Goal: Task Accomplishment & Management: Manage account settings

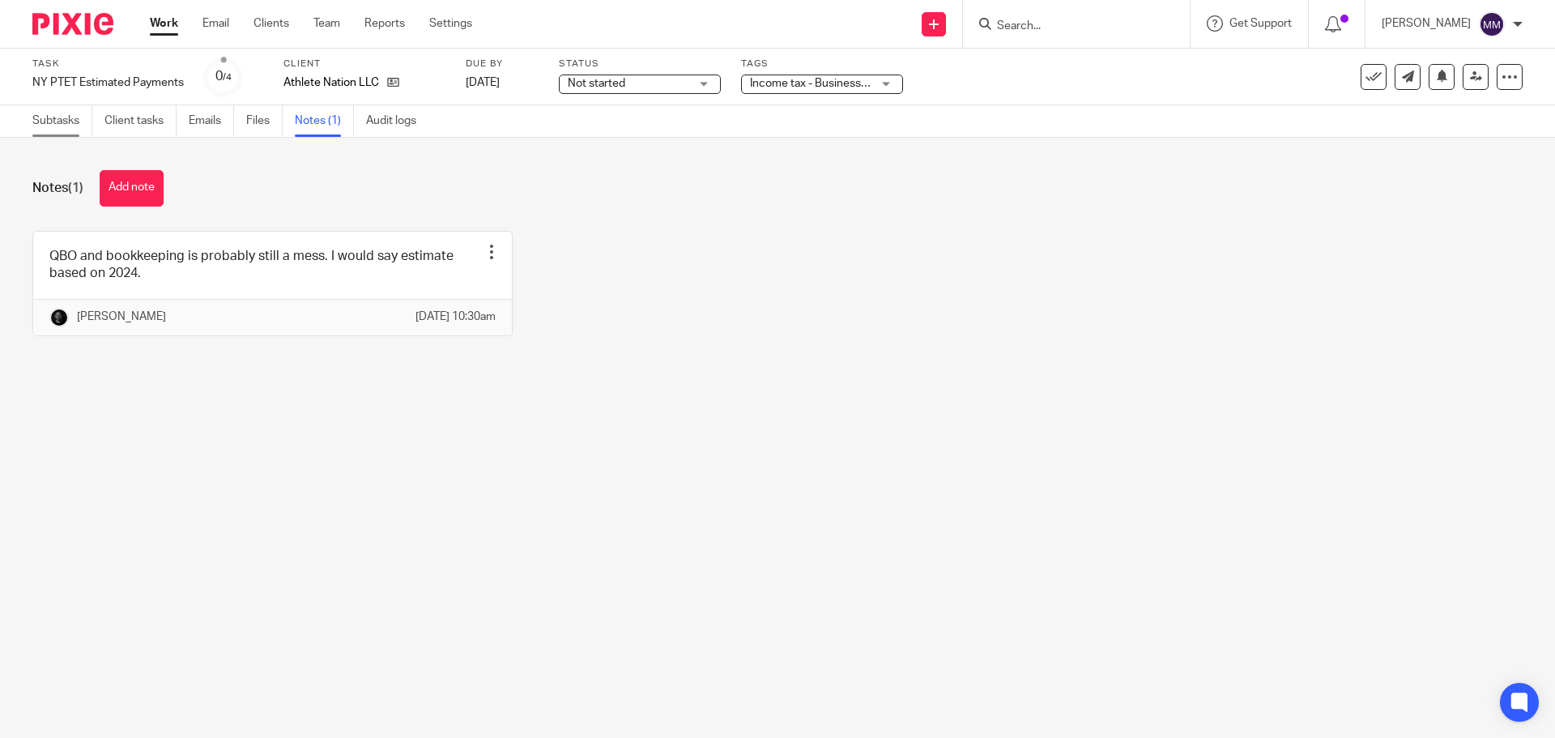
click at [52, 122] on link "Subtasks" at bounding box center [62, 121] width 60 height 32
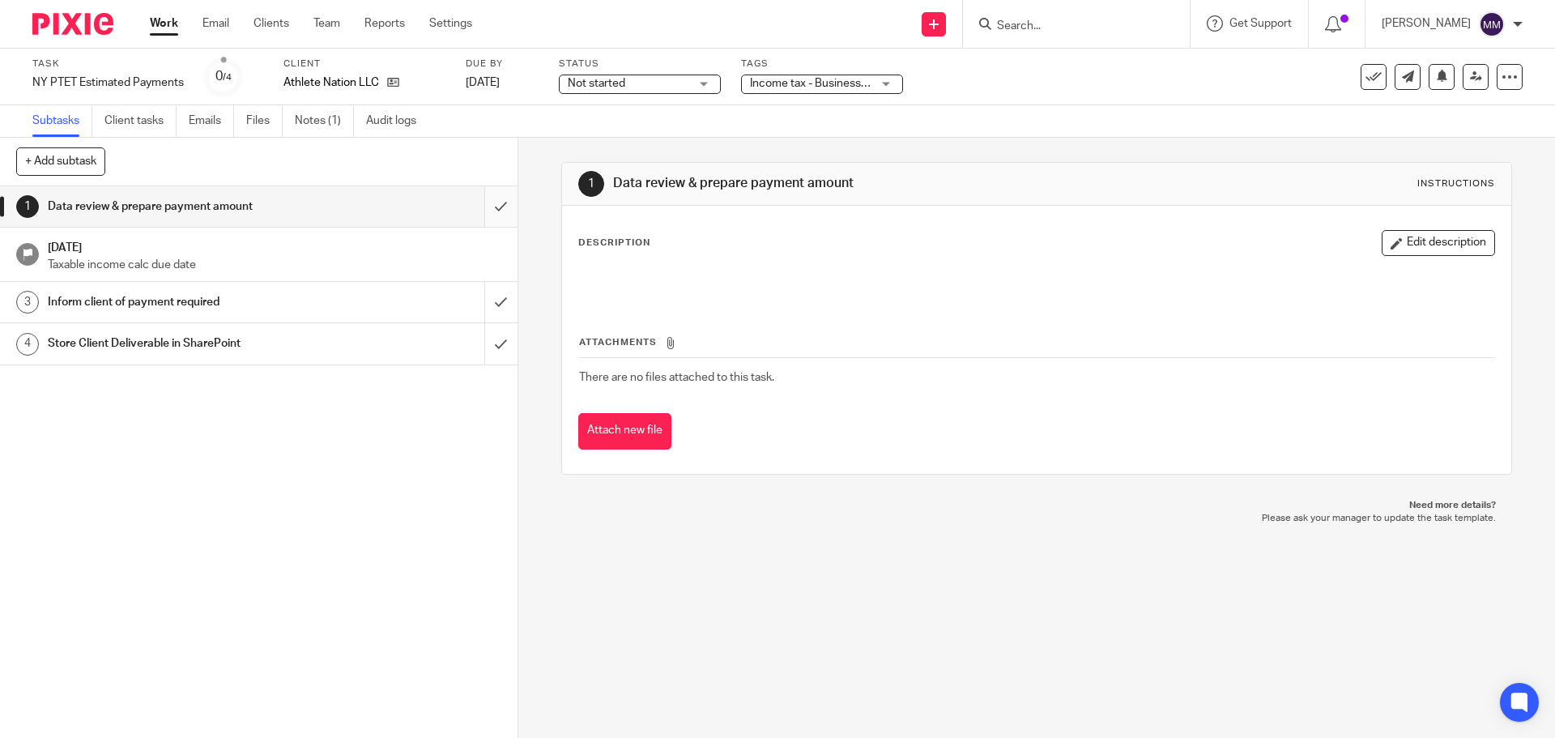
click at [480, 201] on input "submit" at bounding box center [259, 206] width 518 height 40
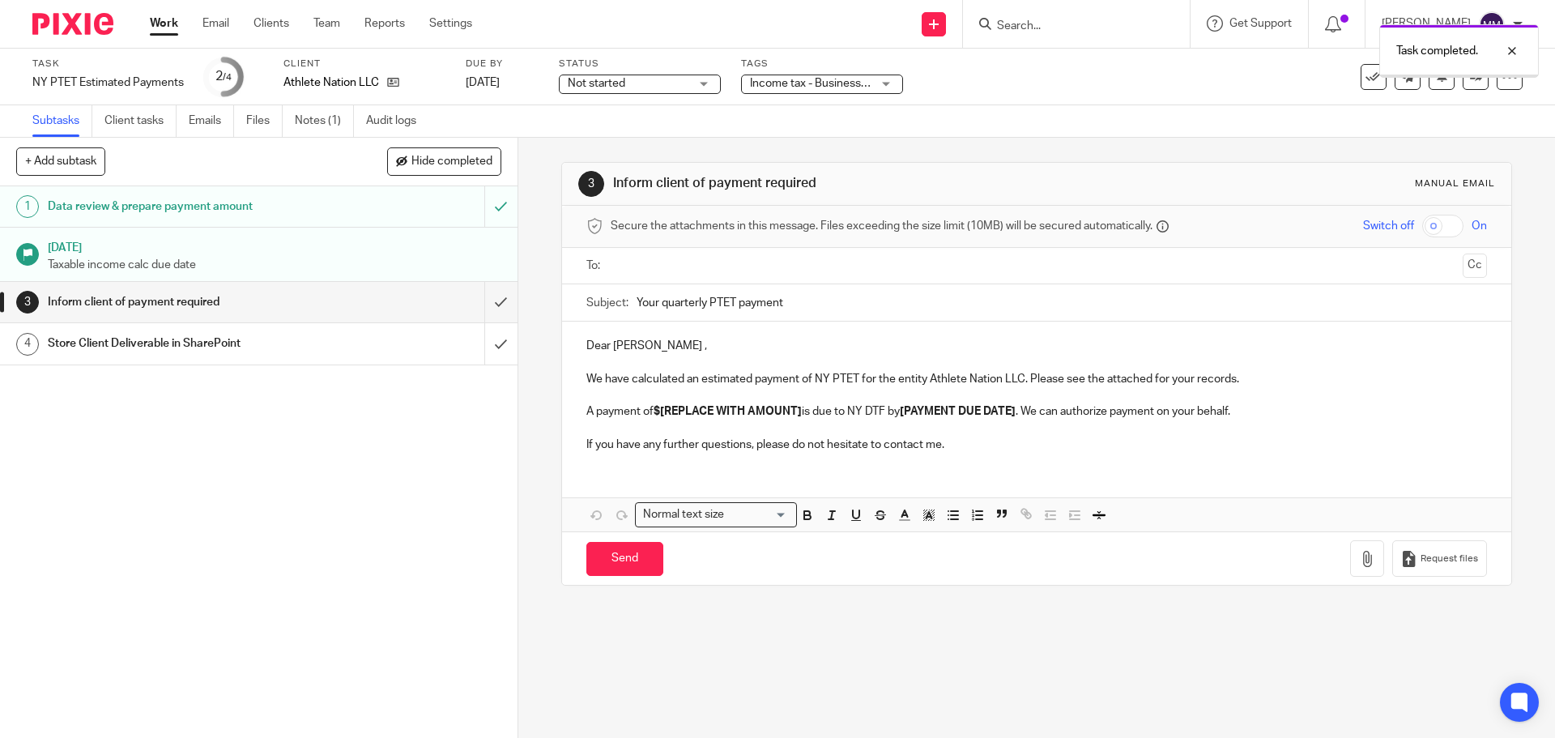
click at [659, 83] on span "Not started" at bounding box center [628, 83] width 121 height 17
click at [650, 146] on li "In progress" at bounding box center [640, 142] width 160 height 33
click at [826, 80] on span "Income tax - Business + 1" at bounding box center [814, 83] width 129 height 11
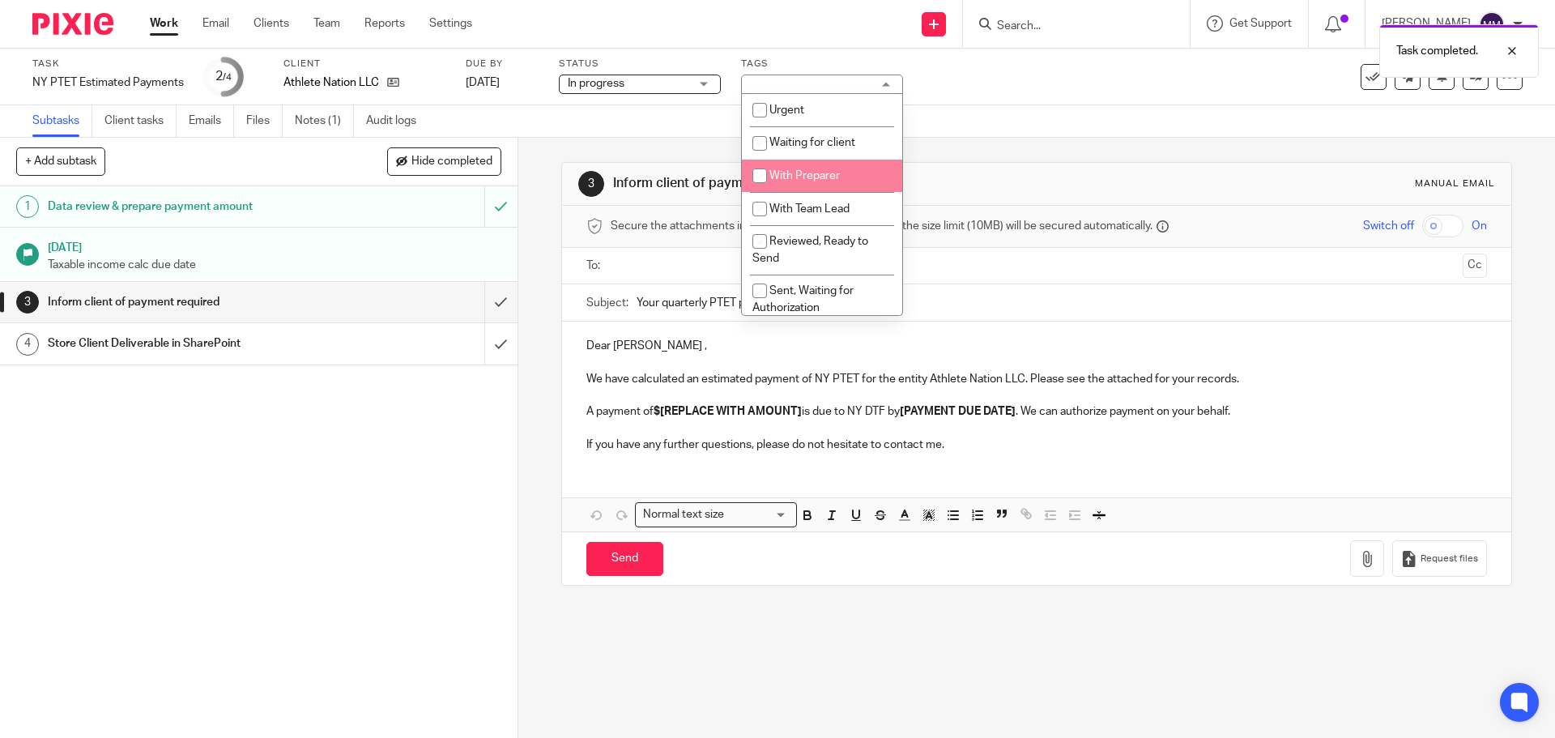
click at [821, 206] on span "With Team Lead" at bounding box center [809, 208] width 80 height 11
checkbox input "true"
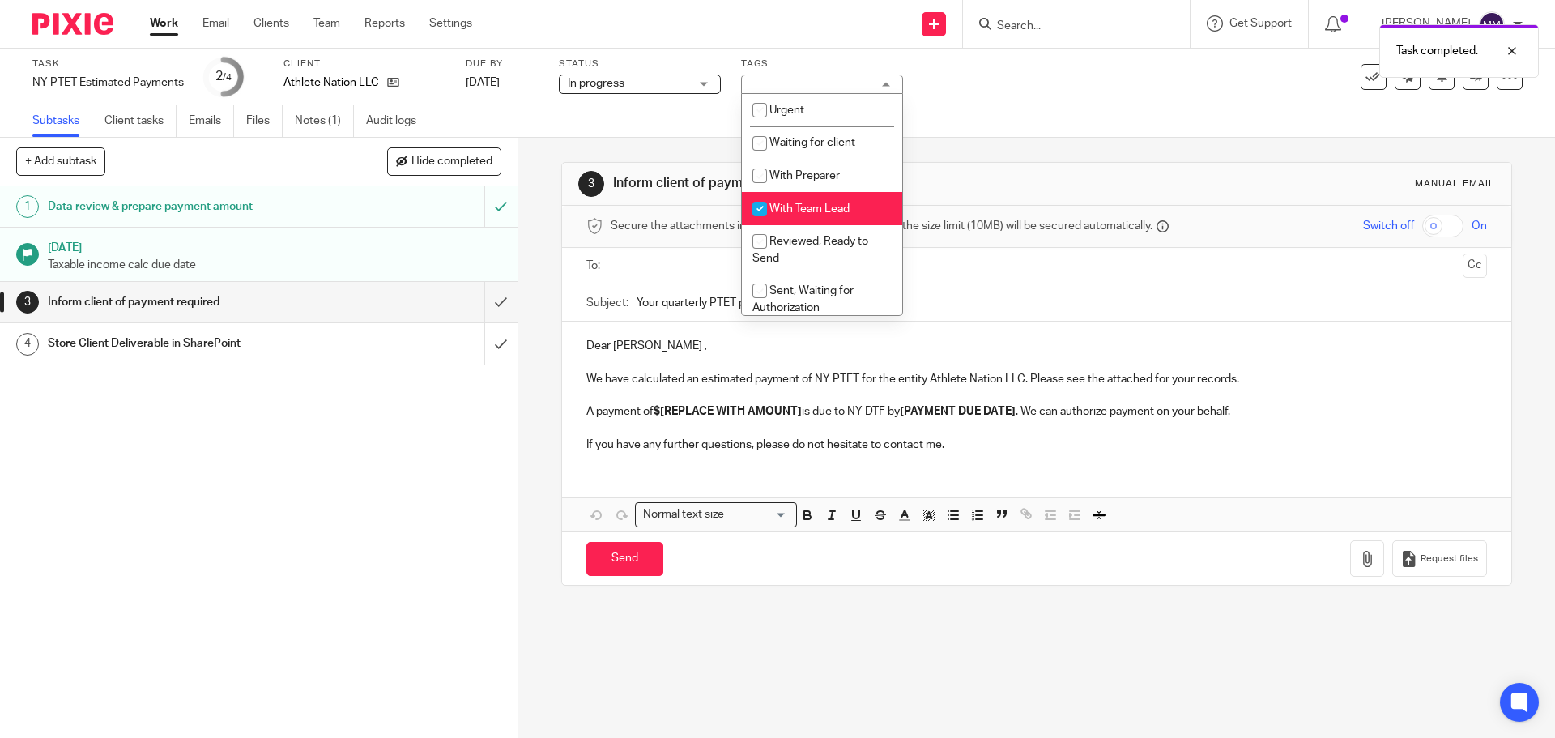
click at [1110, 117] on div "Subtasks Client tasks Emails Files Notes (1) Audit logs" at bounding box center [777, 121] width 1555 height 32
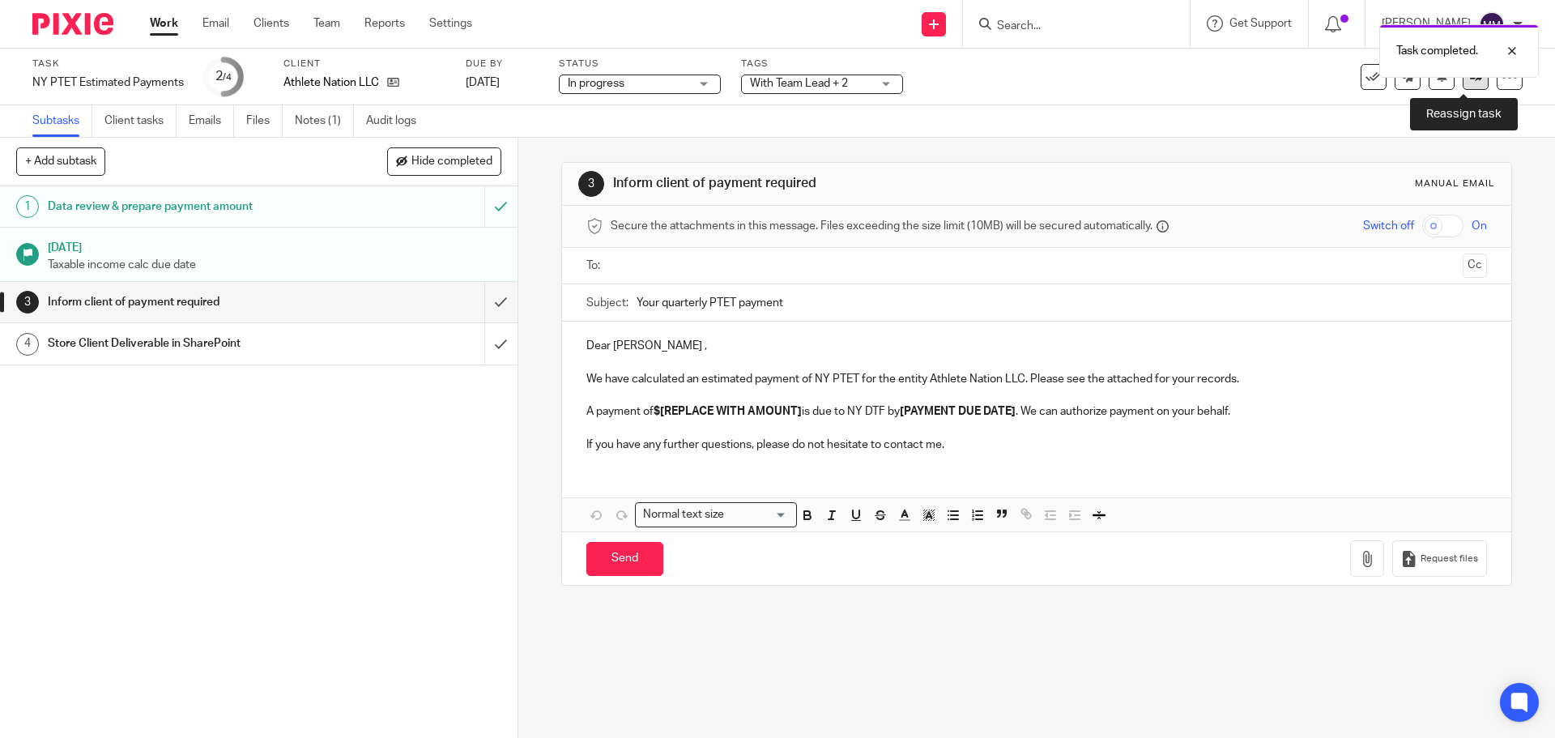
click at [1470, 83] on link at bounding box center [1476, 77] width 26 height 26
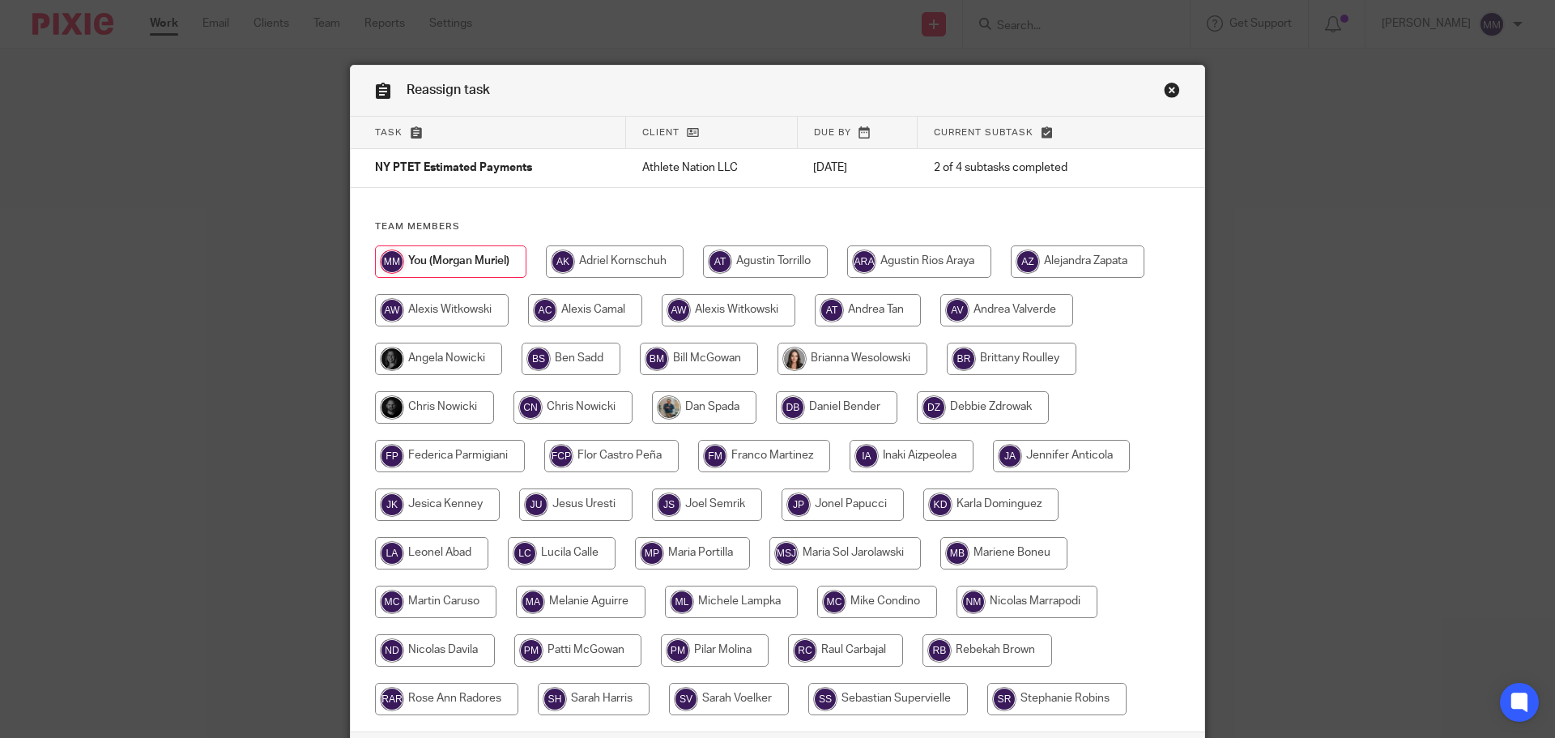
click at [428, 405] on input "radio" at bounding box center [434, 407] width 119 height 32
radio input "true"
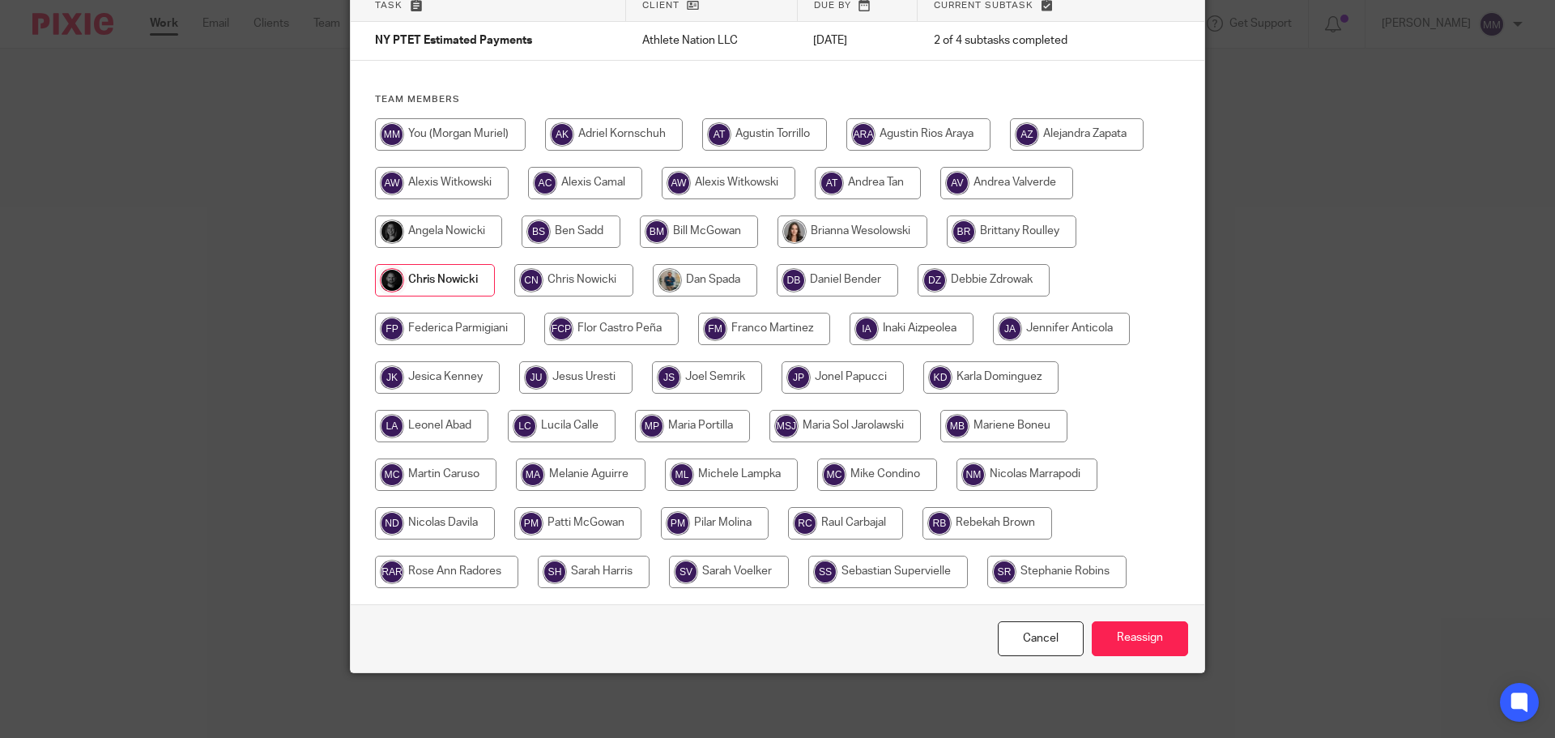
drag, startPoint x: 1128, startPoint y: 639, endPoint x: 1120, endPoint y: 616, distance: 24.6
click at [1128, 640] on input "Reassign" at bounding box center [1140, 638] width 96 height 35
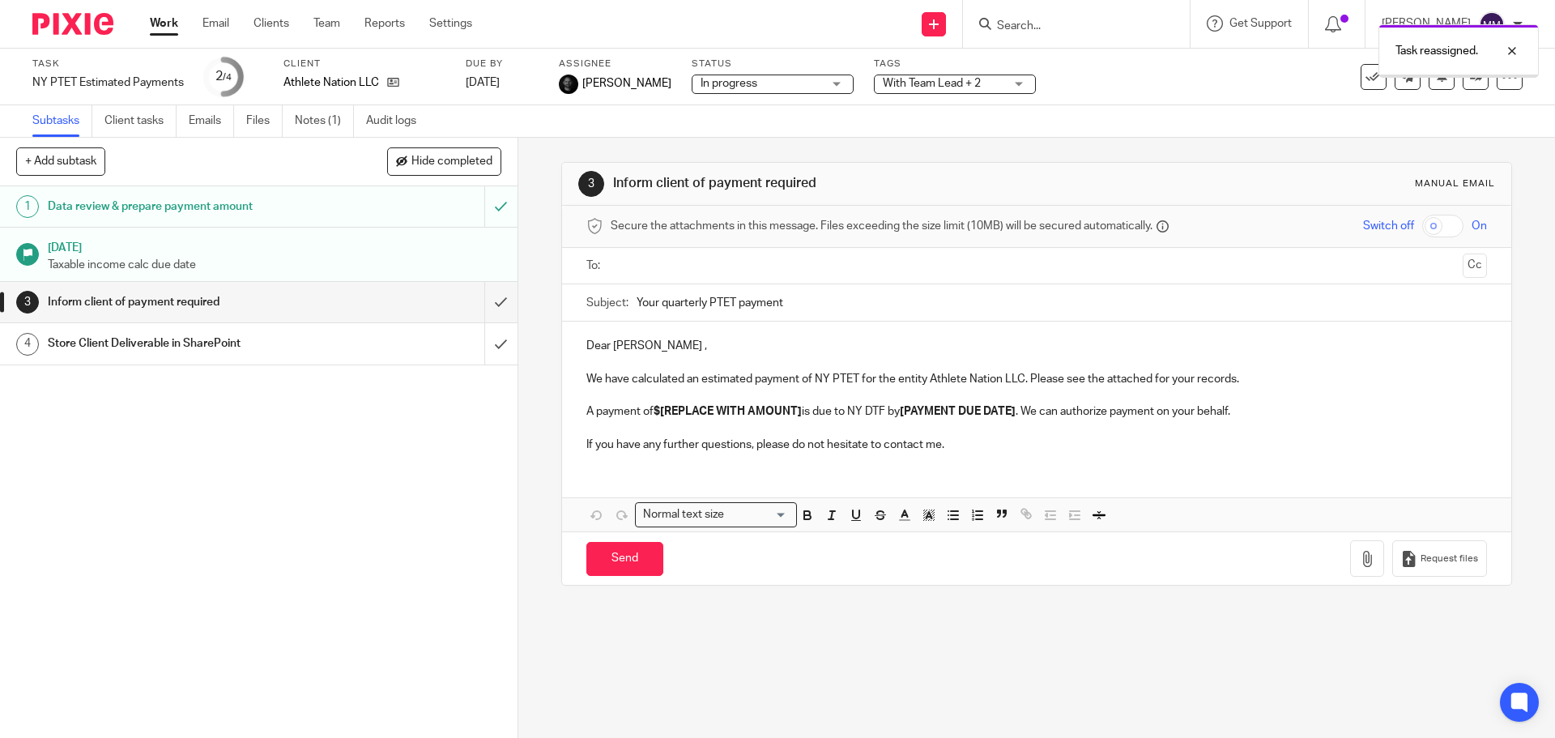
click at [164, 28] on link "Work" at bounding box center [164, 23] width 28 height 16
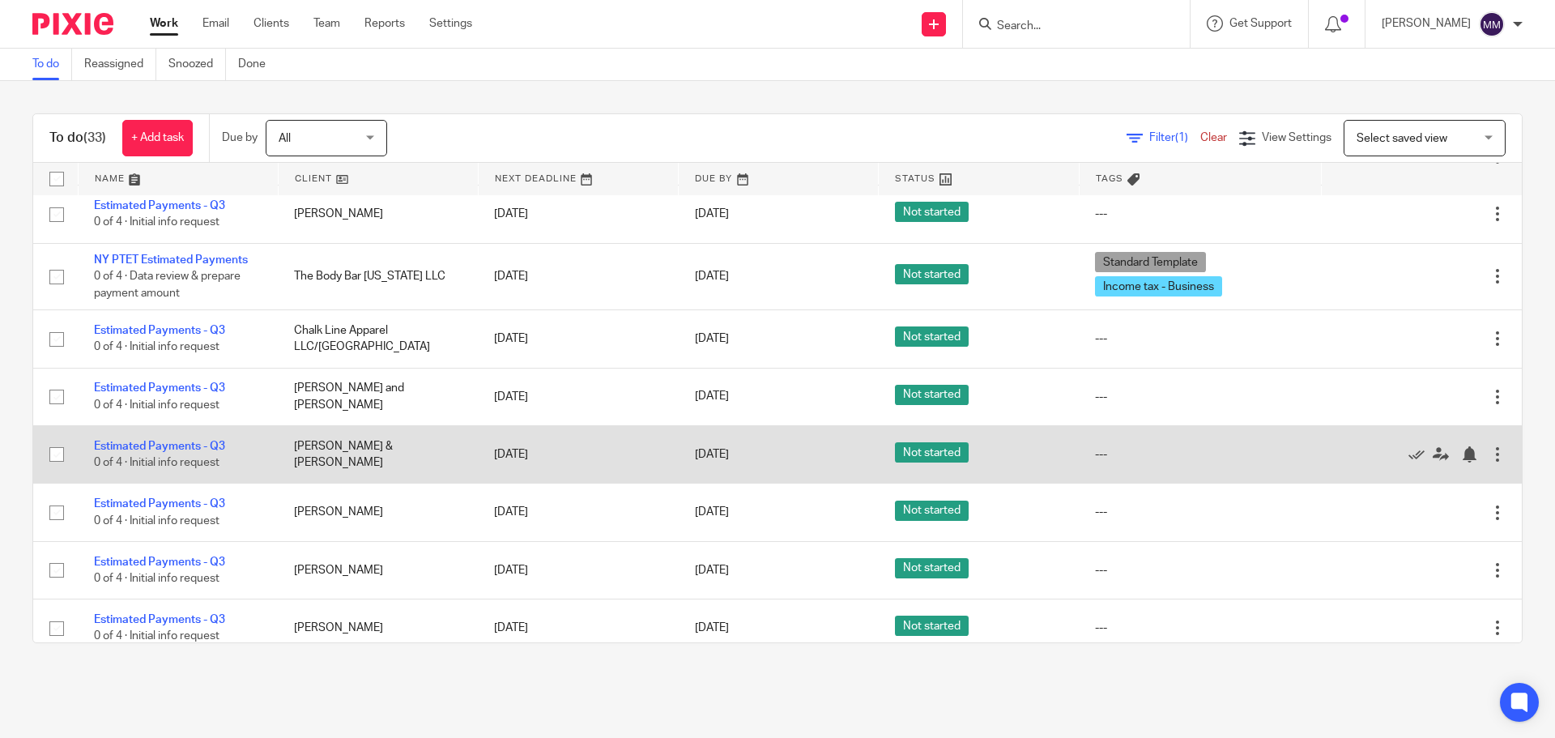
scroll to position [891, 0]
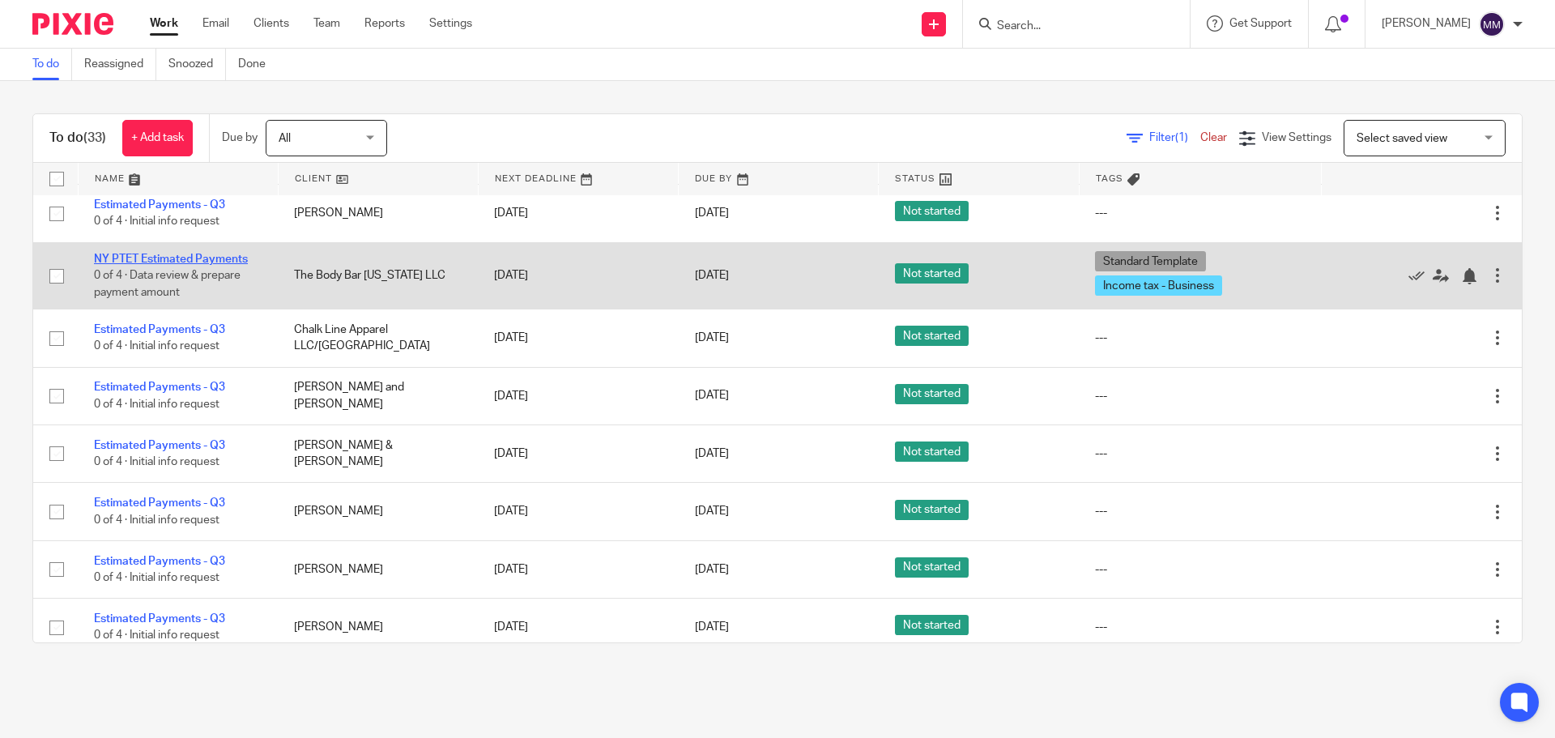
click at [207, 260] on link "NY PTET Estimated Payments" at bounding box center [171, 259] width 154 height 11
